Goal: Information Seeking & Learning: Learn about a topic

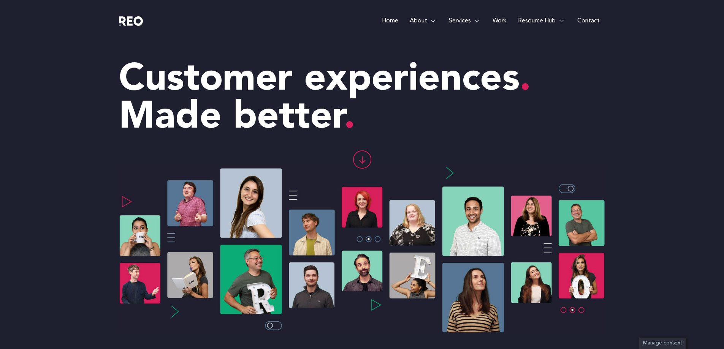
click at [498, 21] on e-page-transition at bounding box center [362, 174] width 724 height 349
click at [497, 19] on link "Work" at bounding box center [499, 21] width 25 height 42
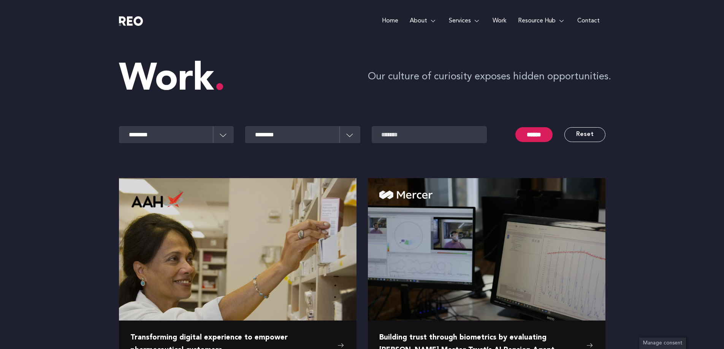
scroll to position [76, 0]
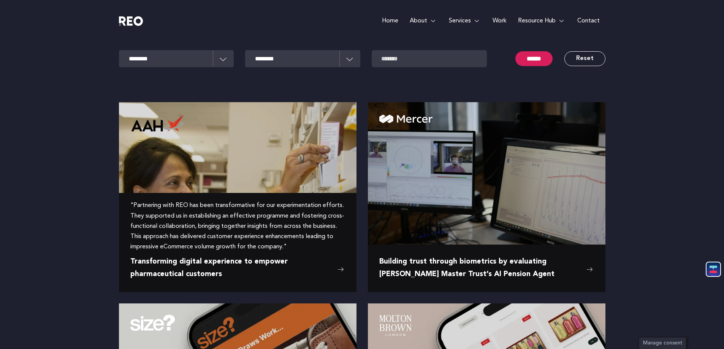
click at [198, 260] on span "Transforming digital experience to empower pharmaceutical customers" at bounding box center [231, 268] width 203 height 25
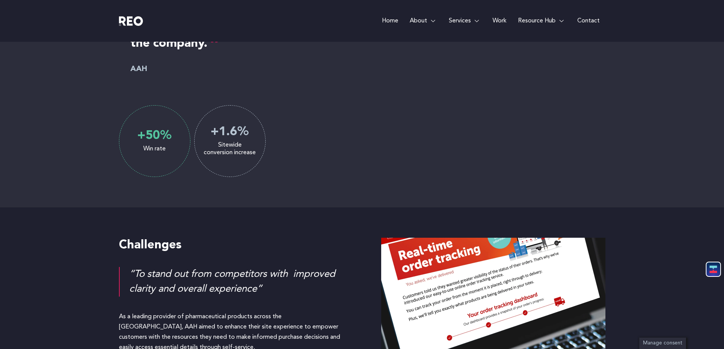
scroll to position [608, 0]
